Goal: Task Accomplishment & Management: Complete application form

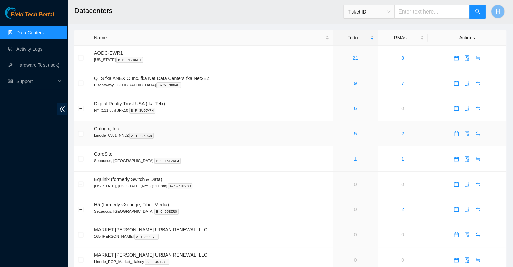
click at [366, 134] on div "5" at bounding box center [355, 133] width 37 height 7
click at [339, 133] on div "5" at bounding box center [355, 133] width 37 height 7
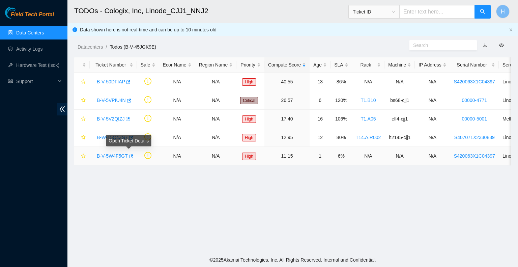
click at [116, 156] on link "B-V-5W4F5GT" at bounding box center [112, 155] width 31 height 5
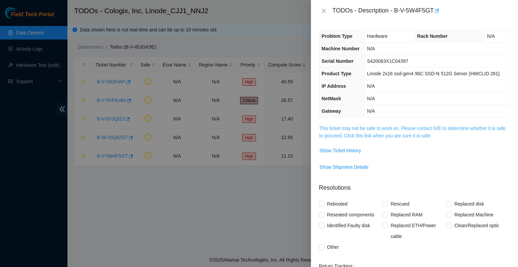
click at [382, 130] on link "This ticket may not be safe to work on. Please contact NIE to determine whether…" at bounding box center [413, 132] width 186 height 13
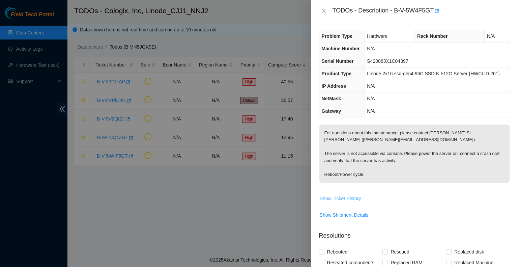
click at [352, 195] on span "Show Ticket History" at bounding box center [341, 198] width 42 height 7
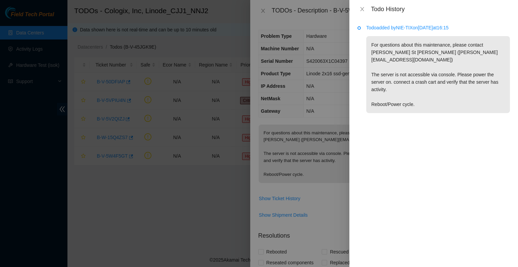
click at [333, 88] on div at bounding box center [259, 133] width 518 height 267
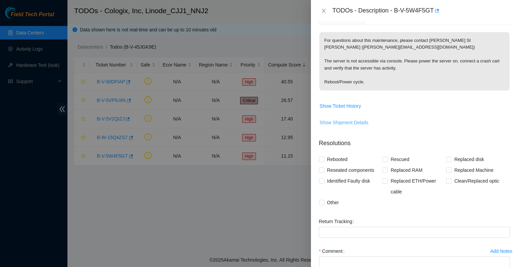
scroll to position [101, 0]
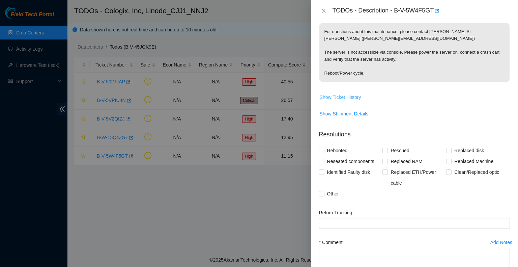
click at [357, 93] on span "Show Ticket History" at bounding box center [341, 96] width 42 height 7
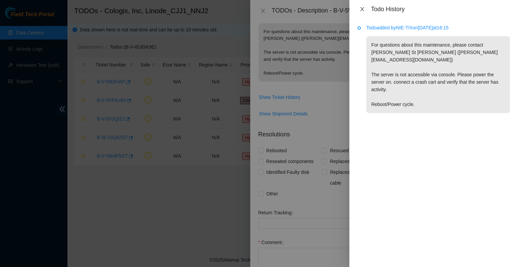
click at [365, 9] on icon "close" at bounding box center [362, 8] width 5 height 5
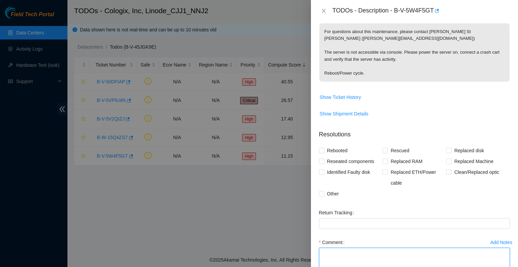
click at [399, 257] on textarea "Comment" at bounding box center [414, 261] width 191 height 26
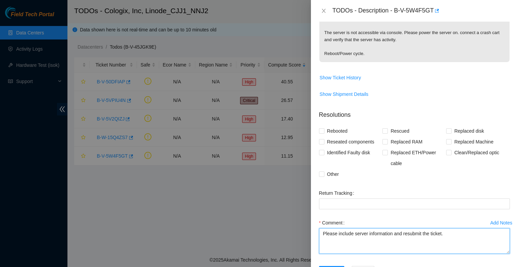
scroll to position [139, 0]
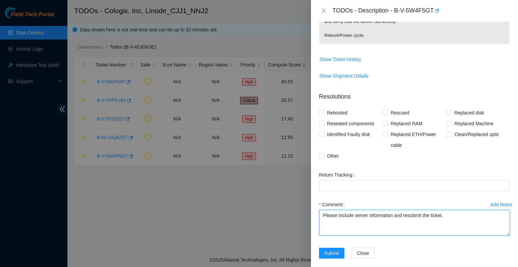
click at [355, 210] on textarea "Please include server information and resubmit the ticket." at bounding box center [414, 223] width 191 height 26
click at [474, 213] on textarea "Please include the server information and resubmit the ticket." at bounding box center [414, 223] width 191 height 26
type textarea "Please include the server information and resubmit the ticket."
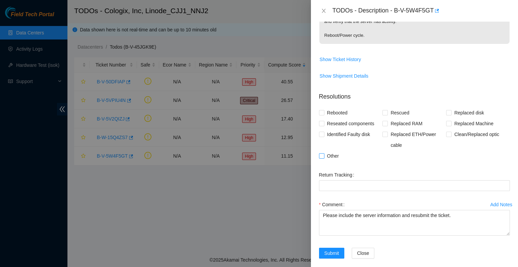
click at [337, 151] on span "Other" at bounding box center [333, 156] width 17 height 11
click at [324, 153] on input "Other" at bounding box center [321, 155] width 5 height 5
checkbox input "true"
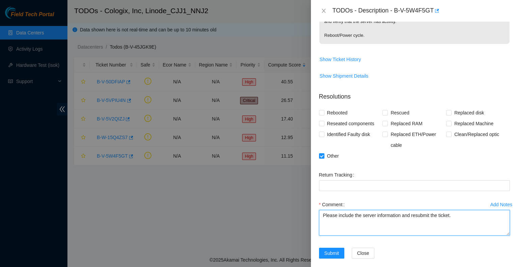
click at [387, 210] on textarea "Please include the server information and resubmit the ticket." at bounding box center [414, 223] width 191 height 26
click at [344, 210] on textarea "Please include the server hostname and location then resubmit the ticket." at bounding box center [414, 223] width 191 height 26
type textarea "Please ensure that the server hostname and location has been included in the ti…"
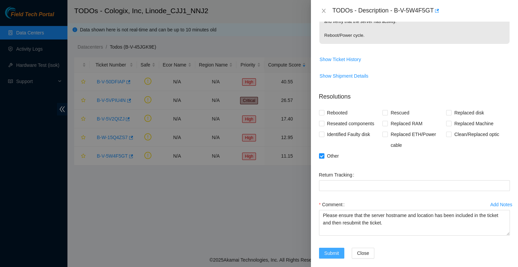
click at [336, 249] on span "Submit" at bounding box center [332, 252] width 15 height 7
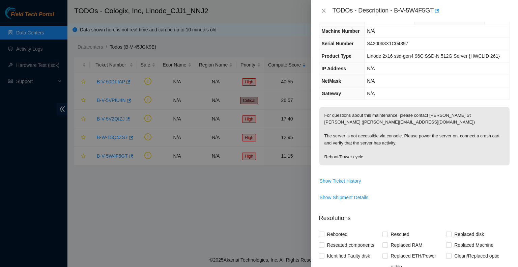
scroll to position [0, 0]
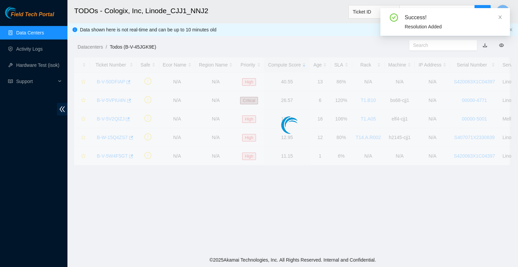
click at [518, 228] on div "TODOs - Description - undefined Problem Type N/A Rack Number N/A Machine Number…" at bounding box center [518, 133] width 0 height 267
